Goal: Navigation & Orientation: Find specific page/section

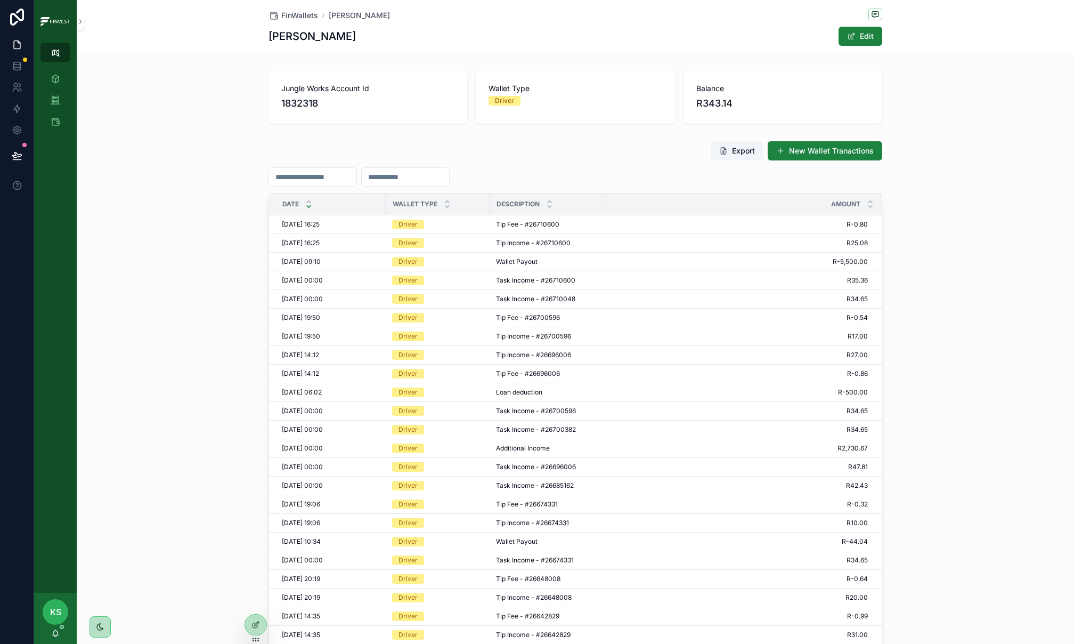
click at [52, 45] on button "scrollable content" at bounding box center [56, 52] width 30 height 19
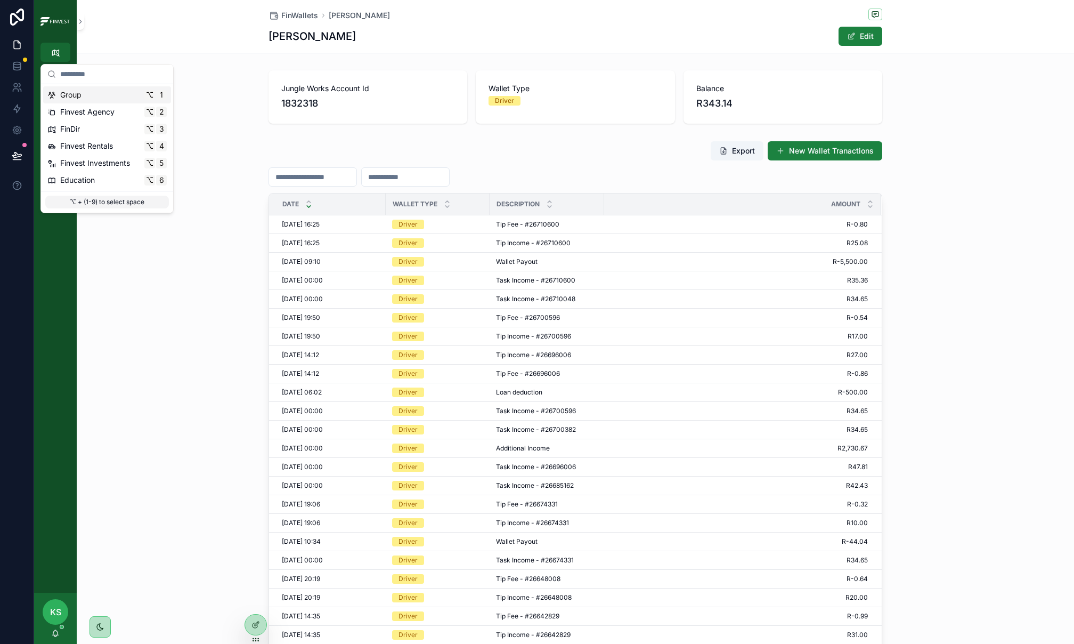
click at [76, 99] on span "Group" at bounding box center [70, 95] width 21 height 11
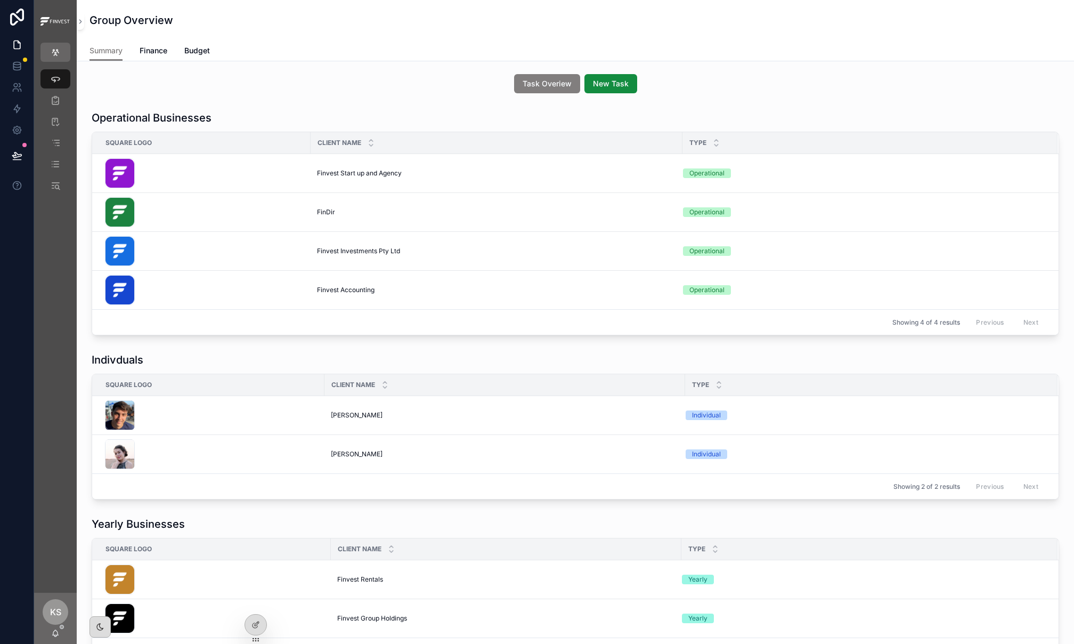
click at [270, 168] on div "scrollable content" at bounding box center [204, 173] width 199 height 30
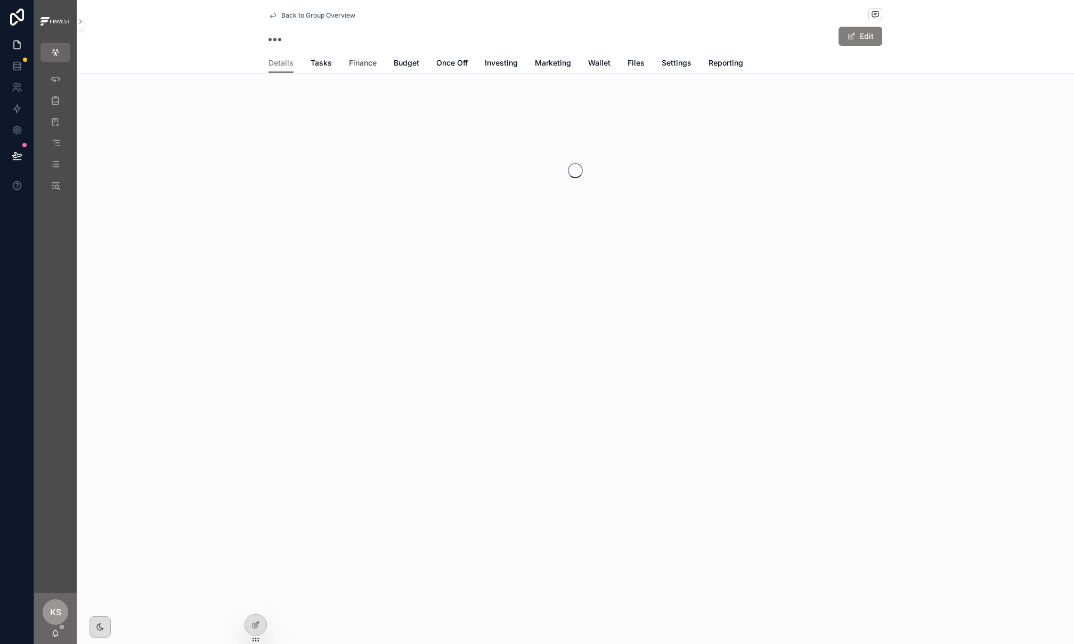
click at [367, 64] on span "Finance" at bounding box center [363, 63] width 28 height 11
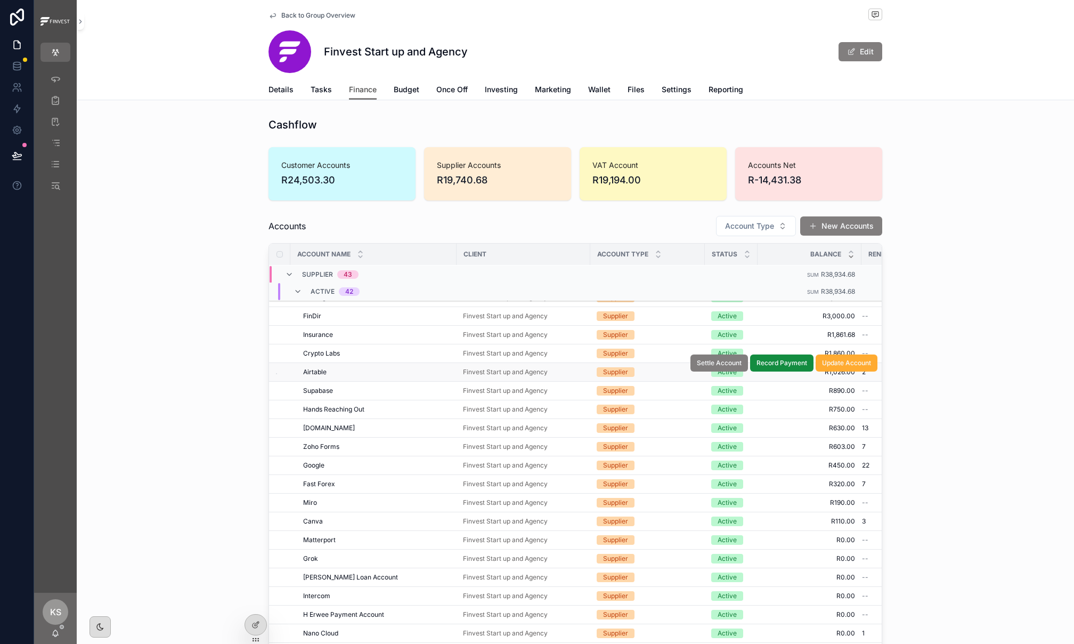
scroll to position [229, 0]
